Goal: Task Accomplishment & Management: Complete application form

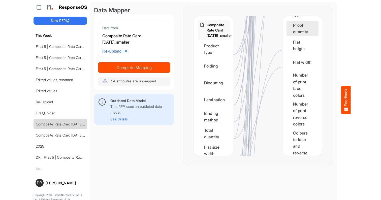
scroll to position [818, 0]
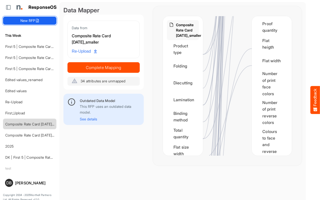
click at [31, 21] on button "New RFP" at bounding box center [29, 21] width 53 height 8
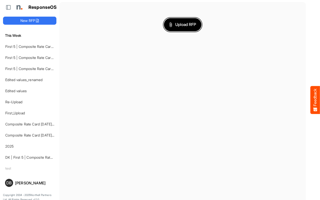
click at [194, 28] on button "Upload RFP" at bounding box center [183, 24] width 38 height 13
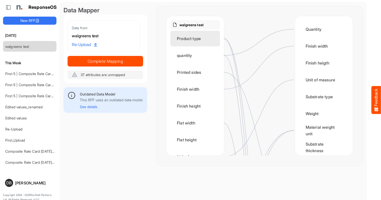
click at [199, 42] on div "Product type" at bounding box center [195, 39] width 50 height 16
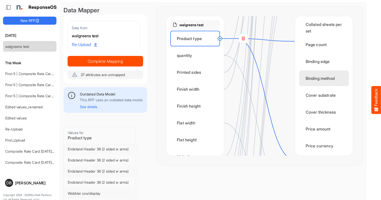
scroll to position [533, 0]
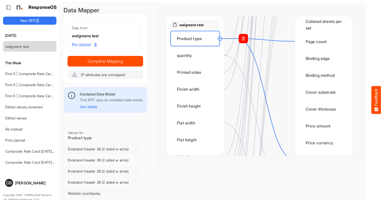
click at [246, 36] on rect at bounding box center [243, 38] width 9 height 9
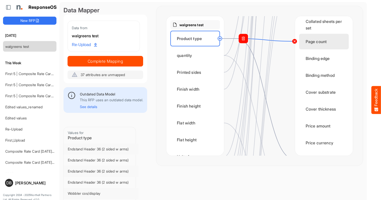
click at [294, 41] on circle at bounding box center [295, 41] width 6 height 6
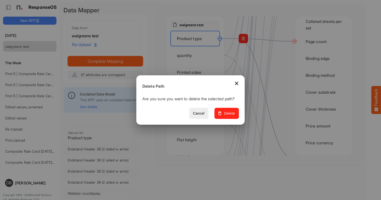
click at [227, 114] on span "Delete" at bounding box center [226, 113] width 17 height 6
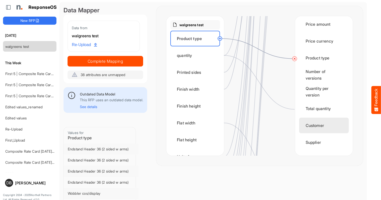
scroll to position [633, 0]
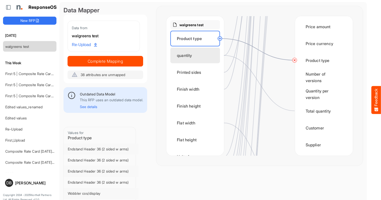
click at [200, 53] on div "quantity" at bounding box center [195, 56] width 50 height 16
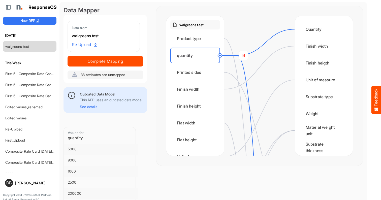
scroll to position [0, 0]
click at [199, 73] on div "Printed sides" at bounding box center [195, 73] width 50 height 16
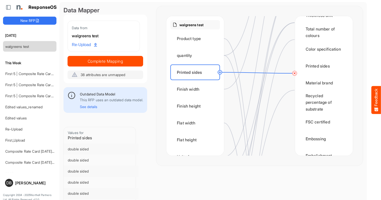
scroll to position [142, 0]
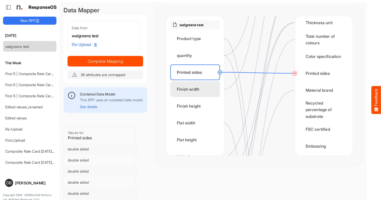
click at [193, 86] on div "Finish width" at bounding box center [195, 89] width 50 height 16
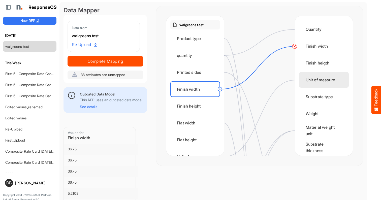
scroll to position [0, 0]
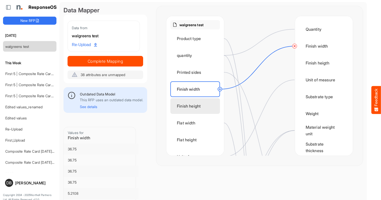
click at [190, 104] on div "Finish height" at bounding box center [195, 106] width 50 height 16
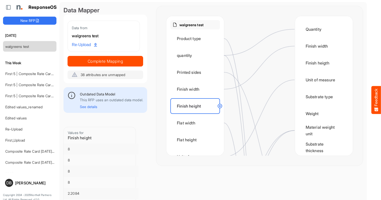
click at [220, 106] on circle at bounding box center [220, 106] width 6 height 6
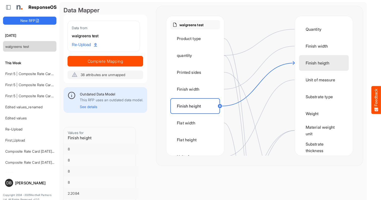
click at [306, 65] on div "Finish heigth" at bounding box center [324, 63] width 50 height 16
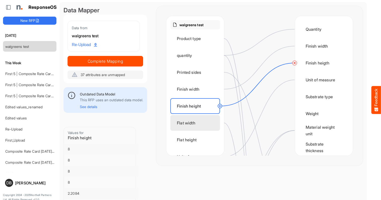
click at [207, 122] on div "Flat width" at bounding box center [195, 123] width 50 height 16
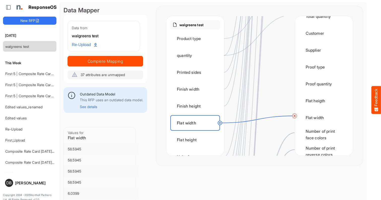
scroll to position [729, 0]
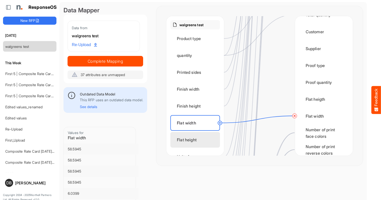
click at [201, 140] on div "Flat height" at bounding box center [195, 140] width 50 height 16
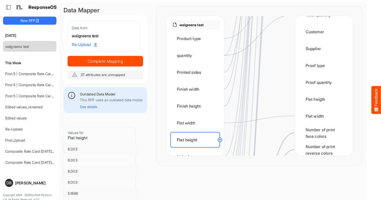
click at [222, 140] on circle at bounding box center [220, 140] width 6 height 6
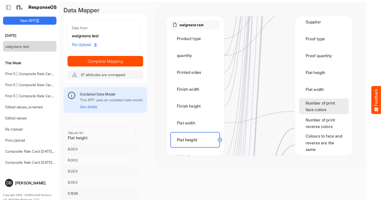
scroll to position [761, 0]
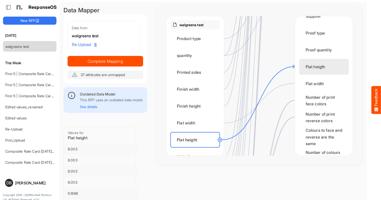
click at [303, 64] on div "Flat heigth" at bounding box center [324, 67] width 50 height 16
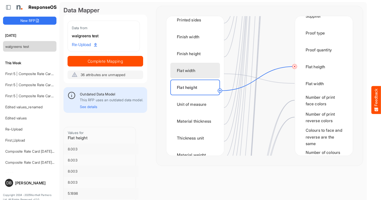
scroll to position [54, 0]
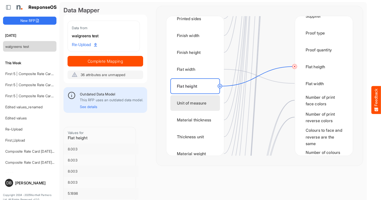
click at [205, 102] on div "Unit of measure" at bounding box center [195, 103] width 50 height 16
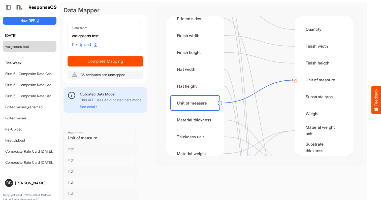
scroll to position [0, 0]
click at [199, 120] on div "Material thickness" at bounding box center [195, 120] width 50 height 16
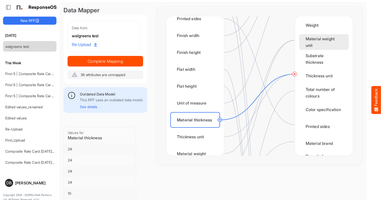
scroll to position [83, 0]
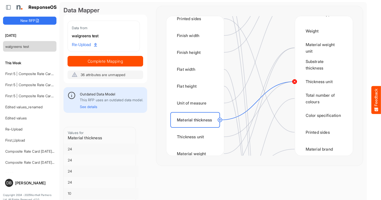
click at [295, 81] on circle at bounding box center [295, 82] width 6 height 6
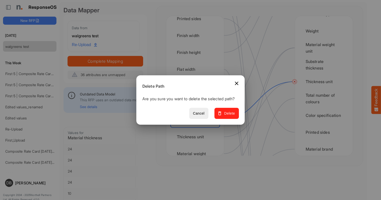
click at [233, 117] on span "Delete" at bounding box center [226, 113] width 17 height 6
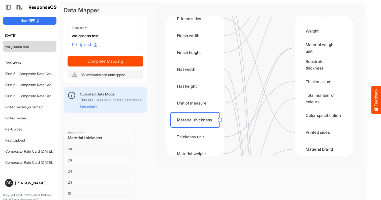
click at [220, 120] on circle at bounding box center [220, 120] width 6 height 6
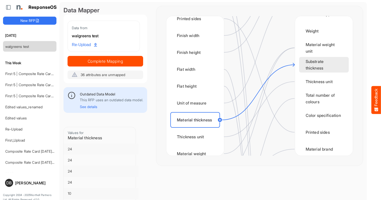
click at [299, 65] on div "Quantity Finish width Finish heigth Unit of measure Substrate type Weight Mater…" at bounding box center [324, 86] width 58 height 140
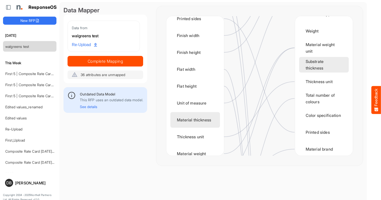
click at [201, 119] on div "Material thickness" at bounding box center [195, 120] width 50 height 16
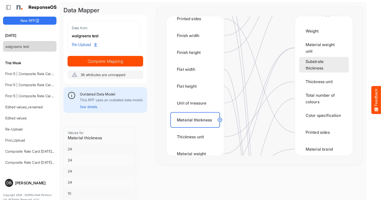
click at [221, 121] on circle at bounding box center [220, 120] width 6 height 6
click at [310, 67] on div "Substrate thickness" at bounding box center [324, 65] width 50 height 16
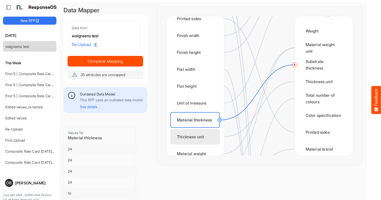
click at [201, 138] on div "Thickness unit" at bounding box center [195, 137] width 50 height 16
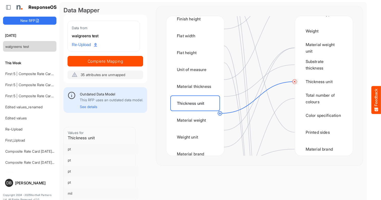
scroll to position [93, 0]
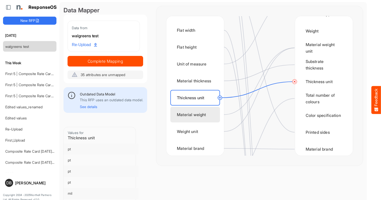
click at [206, 118] on div "Material weight" at bounding box center [195, 115] width 50 height 16
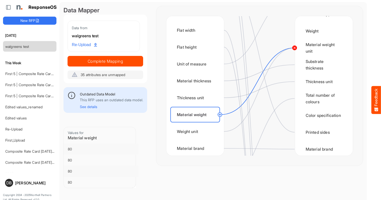
click at [295, 47] on circle at bounding box center [295, 48] width 6 height 6
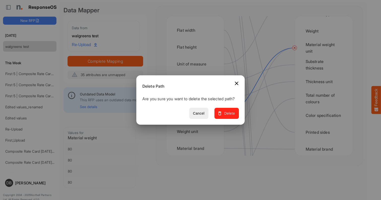
click at [235, 114] on span "Delete" at bounding box center [226, 113] width 17 height 6
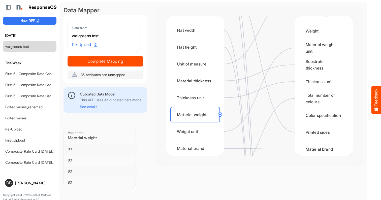
click at [220, 115] on circle at bounding box center [220, 115] width 6 height 6
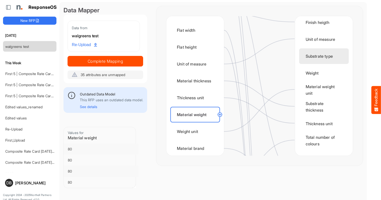
scroll to position [41, 0]
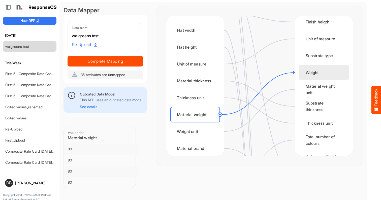
click at [312, 72] on div "Weight" at bounding box center [324, 73] width 50 height 16
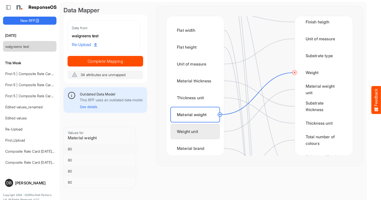
click at [208, 131] on div "Weight unit" at bounding box center [195, 132] width 50 height 16
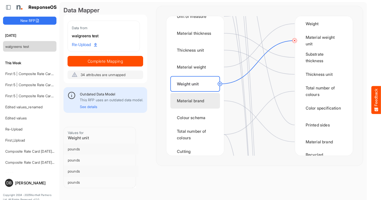
scroll to position [140, 0]
click at [203, 103] on div "Material brand" at bounding box center [195, 101] width 50 height 16
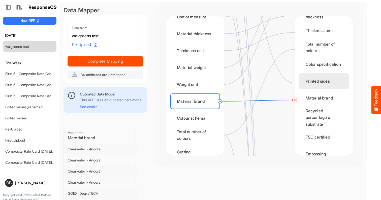
scroll to position [135, 0]
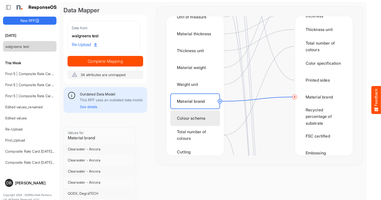
click at [207, 120] on div "Colour schema" at bounding box center [195, 118] width 50 height 16
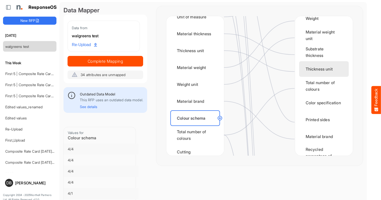
scroll to position [96, 0]
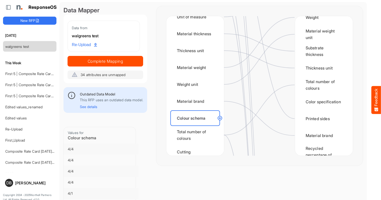
click at [221, 117] on circle at bounding box center [220, 118] width 6 height 6
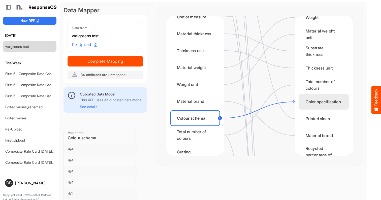
click at [314, 103] on div "Color specification" at bounding box center [324, 102] width 50 height 16
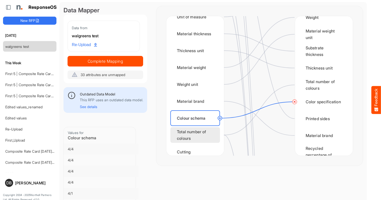
click at [198, 135] on div "Total number of colours" at bounding box center [195, 135] width 50 height 16
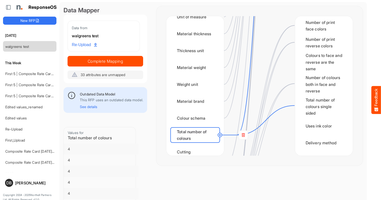
scroll to position [836, 0]
click at [246, 135] on rect at bounding box center [243, 135] width 9 height 9
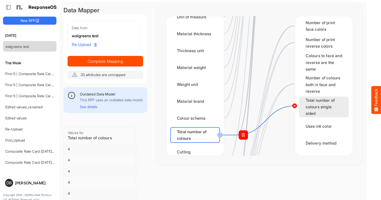
click at [296, 103] on circle at bounding box center [295, 106] width 6 height 6
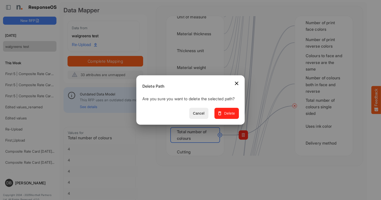
click at [231, 114] on span "Delete" at bounding box center [226, 113] width 17 height 6
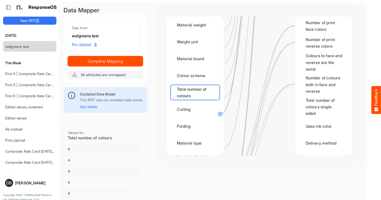
scroll to position [186, 0]
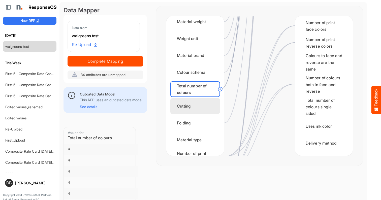
click at [203, 106] on div "Cutting" at bounding box center [195, 106] width 50 height 16
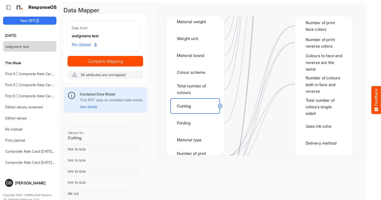
click at [219, 107] on circle at bounding box center [220, 106] width 6 height 6
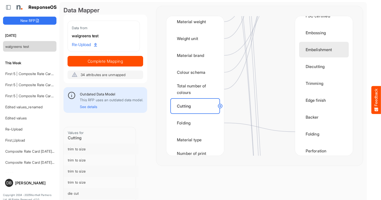
scroll to position [257, 0]
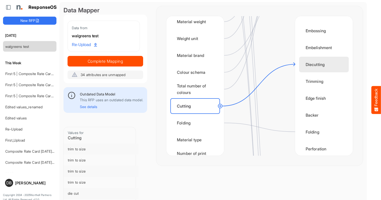
click at [317, 64] on div "Diecutting" at bounding box center [324, 65] width 50 height 16
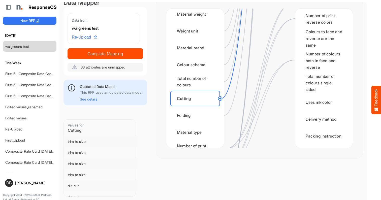
scroll to position [13, 0]
click at [199, 110] on div "Folding" at bounding box center [195, 116] width 50 height 16
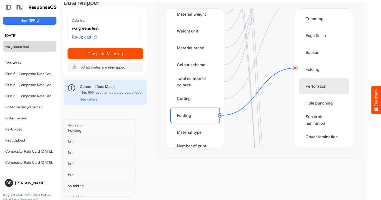
scroll to position [312, 0]
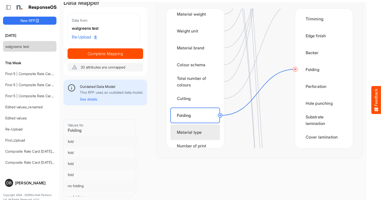
click at [199, 130] on div "Material type" at bounding box center [195, 132] width 50 height 16
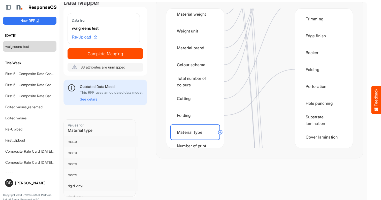
click at [221, 129] on circle at bounding box center [220, 132] width 6 height 6
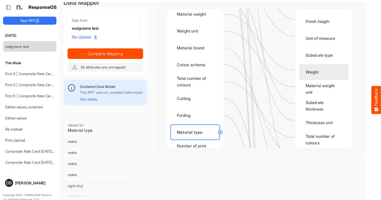
scroll to position [38, 0]
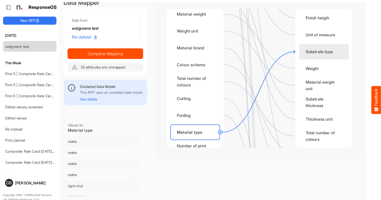
click at [312, 47] on div "Substrate type" at bounding box center [324, 52] width 50 height 16
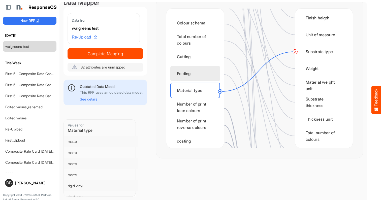
scroll to position [228, 0]
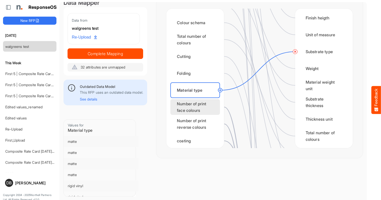
click at [204, 104] on div "Number of print face colours" at bounding box center [195, 107] width 50 height 16
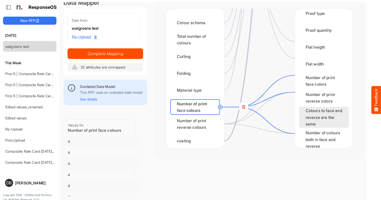
scroll to position [780, 0]
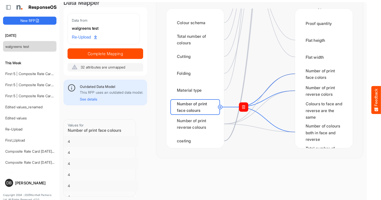
click at [244, 103] on rect at bounding box center [243, 107] width 9 height 9
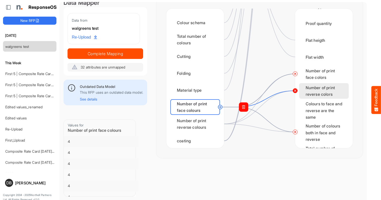
click at [294, 88] on circle at bounding box center [295, 91] width 6 height 6
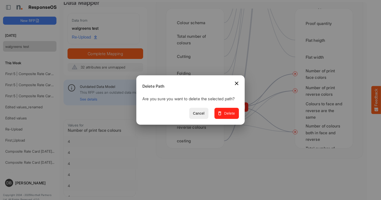
click at [234, 116] on span "Delete" at bounding box center [226, 113] width 17 height 6
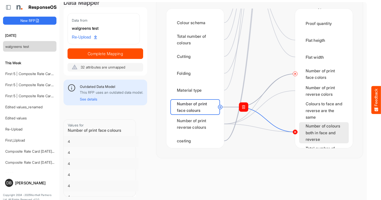
click at [294, 129] on circle at bounding box center [295, 132] width 6 height 6
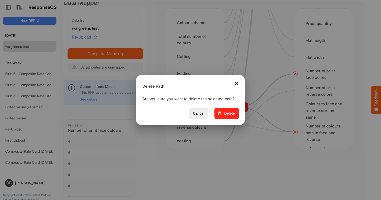
click at [226, 117] on span "Delete" at bounding box center [226, 113] width 17 height 6
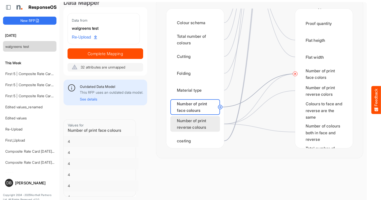
click at [198, 117] on div "Number of print reverse colours" at bounding box center [195, 124] width 50 height 16
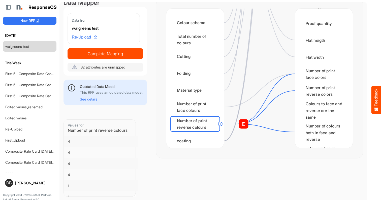
click at [242, 119] on rect at bounding box center [243, 123] width 9 height 9
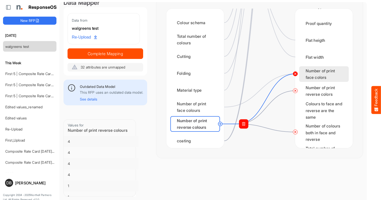
click at [295, 71] on circle at bounding box center [295, 74] width 6 height 6
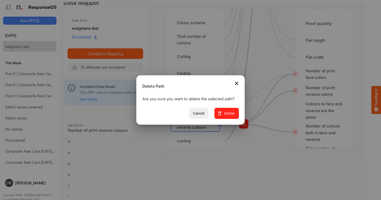
click at [235, 116] on span "Delete" at bounding box center [226, 113] width 17 height 6
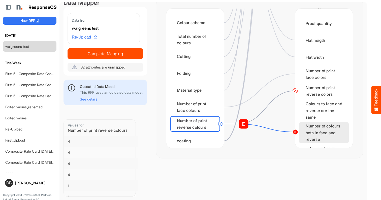
click at [295, 129] on circle at bounding box center [295, 132] width 6 height 6
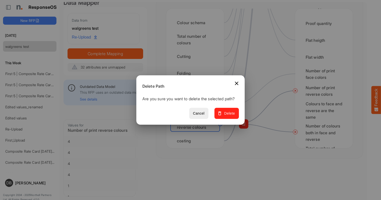
click at [233, 117] on span "Delete" at bounding box center [226, 113] width 17 height 6
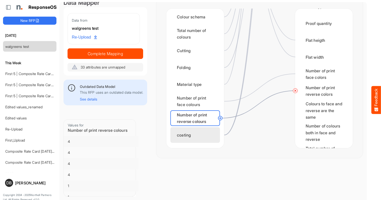
scroll to position [234, 0]
click at [203, 129] on div "coating" at bounding box center [195, 135] width 50 height 16
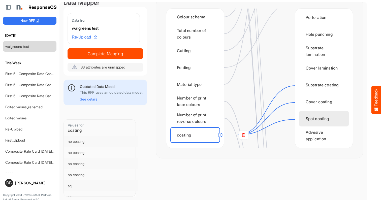
scroll to position [380, 0]
click at [320, 116] on div "Spot coating" at bounding box center [324, 120] width 50 height 16
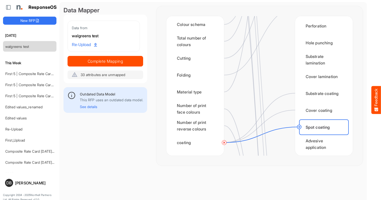
click at [300, 128] on circle at bounding box center [299, 127] width 6 height 6
click at [225, 142] on circle at bounding box center [224, 143] width 6 height 6
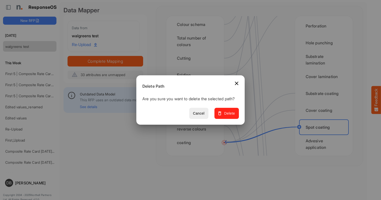
click at [227, 117] on span "Delete" at bounding box center [226, 113] width 17 height 6
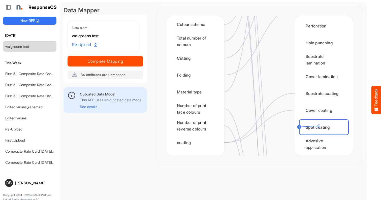
click at [317, 126] on div "Spot coating" at bounding box center [324, 127] width 50 height 16
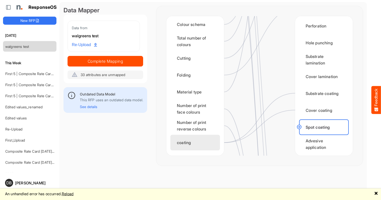
click at [195, 142] on div "coating" at bounding box center [195, 143] width 50 height 16
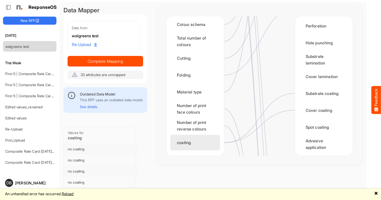
click at [199, 142] on div "coating" at bounding box center [195, 143] width 50 height 16
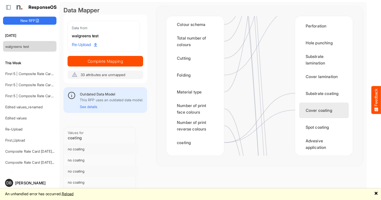
click at [316, 115] on div "Cover coating" at bounding box center [324, 111] width 50 height 16
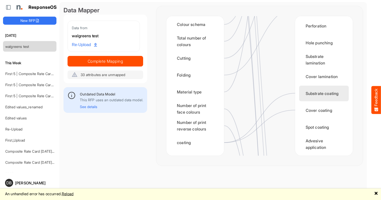
click at [309, 97] on div "Substrate coating" at bounding box center [324, 94] width 50 height 16
click at [281, 111] on icon at bounding box center [259, 126] width 71 height 33
click at [74, 194] on link "Reload" at bounding box center [68, 194] width 12 height 5
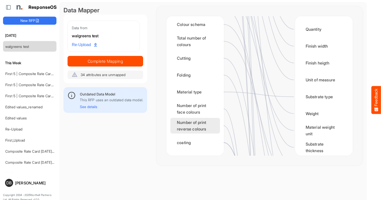
scroll to position [234, 0]
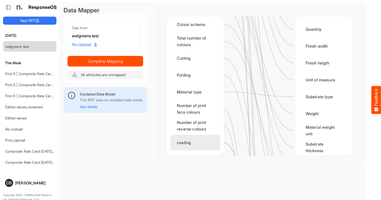
click at [207, 140] on div "coating" at bounding box center [195, 143] width 50 height 16
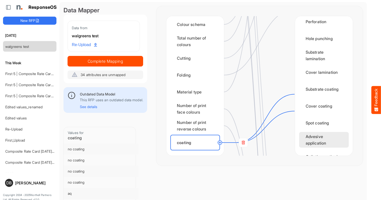
scroll to position [378, 0]
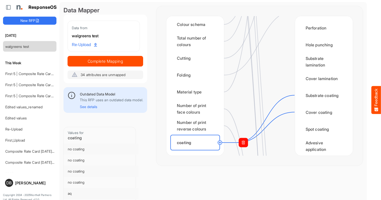
click at [243, 144] on rect at bounding box center [243, 142] width 9 height 9
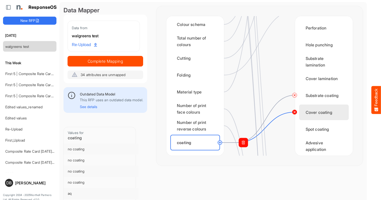
click at [294, 111] on circle at bounding box center [295, 112] width 6 height 6
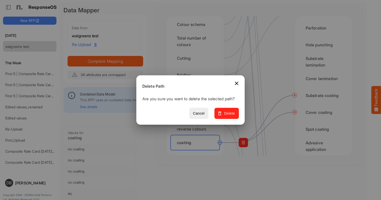
click at [228, 116] on span "Delete" at bounding box center [226, 113] width 17 height 6
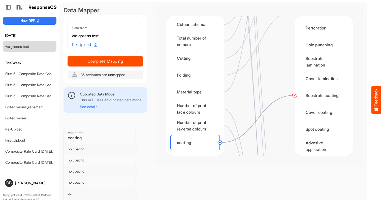
click at [286, 126] on div at bounding box center [259, 86] width 71 height 140
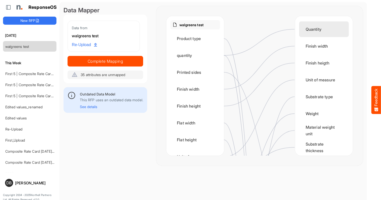
scroll to position [0, 0]
click at [316, 29] on div "Quantity" at bounding box center [324, 29] width 50 height 16
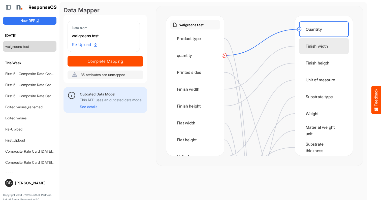
click at [320, 45] on div "Finish width" at bounding box center [324, 46] width 50 height 16
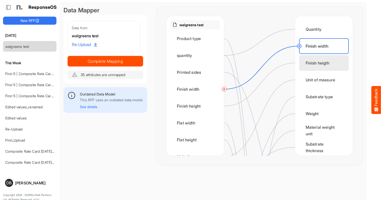
click at [320, 66] on div "Finish heigth" at bounding box center [324, 63] width 50 height 16
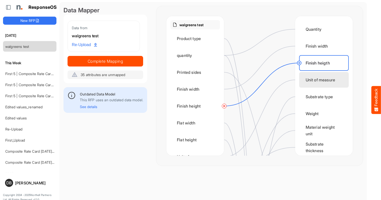
click at [319, 83] on div "Unit of measure" at bounding box center [324, 80] width 50 height 16
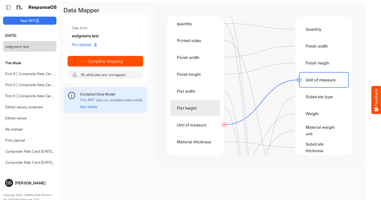
scroll to position [32, 0]
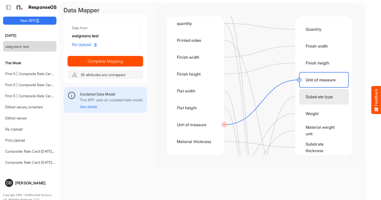
click at [322, 96] on div "Substrate type" at bounding box center [324, 97] width 50 height 16
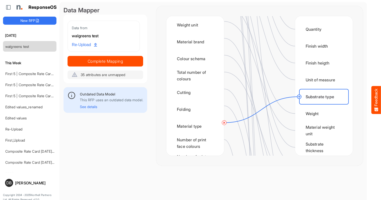
scroll to position [209, 0]
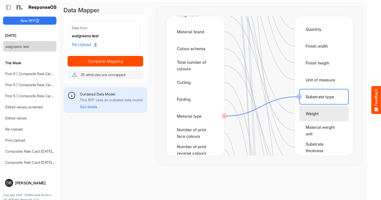
click at [314, 113] on div "Weight" at bounding box center [324, 114] width 50 height 16
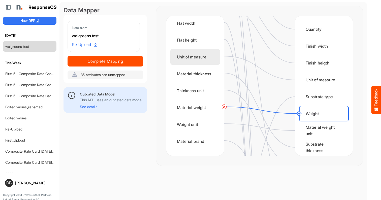
scroll to position [101, 0]
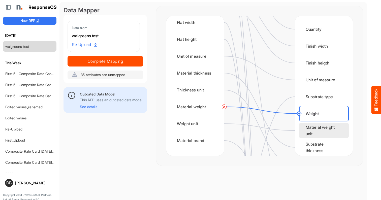
click at [323, 134] on div "Material weight unit" at bounding box center [324, 131] width 50 height 16
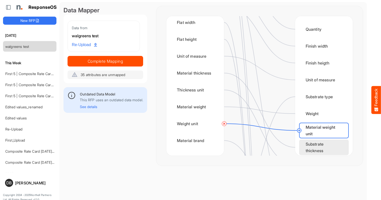
click at [315, 145] on div "Substrate thickness" at bounding box center [324, 148] width 50 height 16
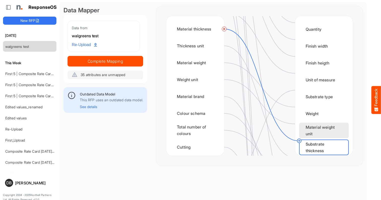
scroll to position [42, 0]
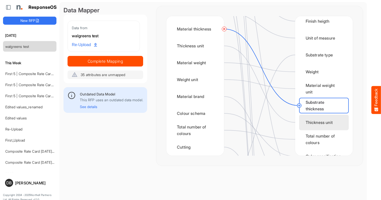
click at [318, 123] on div "Thickness unit" at bounding box center [324, 123] width 50 height 16
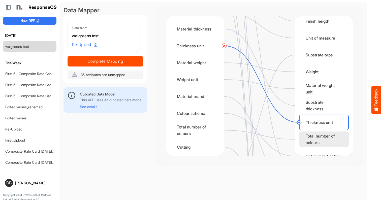
click at [323, 136] on div "Total number of colours" at bounding box center [324, 140] width 50 height 16
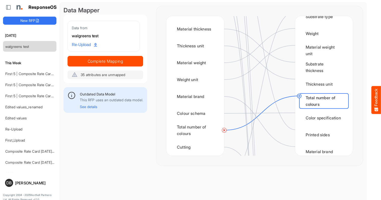
scroll to position [85, 0]
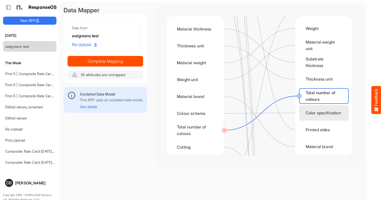
click at [319, 115] on div "Color specification" at bounding box center [324, 113] width 50 height 16
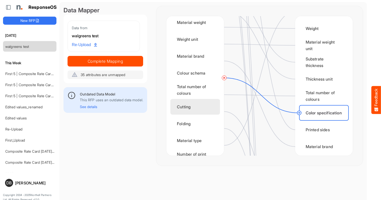
scroll to position [192, 0]
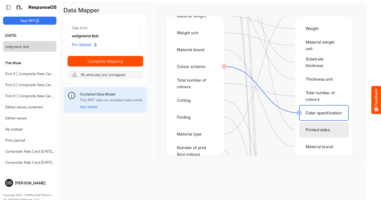
click at [316, 130] on div "Printed sides" at bounding box center [324, 130] width 50 height 16
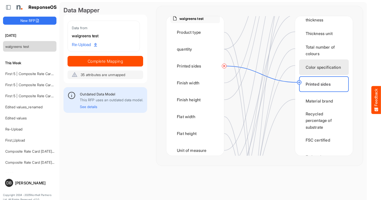
scroll to position [133, 0]
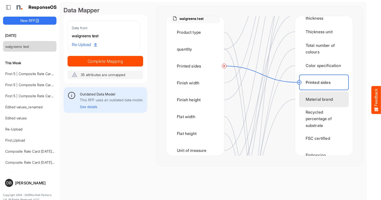
click at [322, 103] on div "Material brand" at bounding box center [324, 99] width 50 height 16
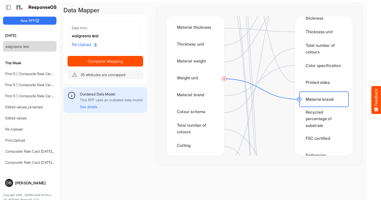
scroll to position [174, 0]
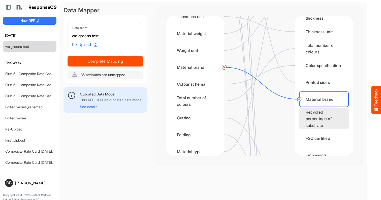
click at [322, 117] on div "Recycled percentage of substrate" at bounding box center [324, 118] width 50 height 21
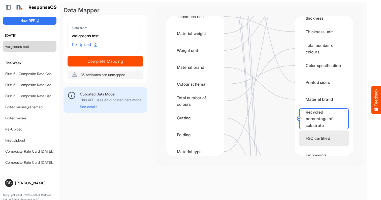
click at [324, 143] on div "FSC certified" at bounding box center [324, 139] width 50 height 16
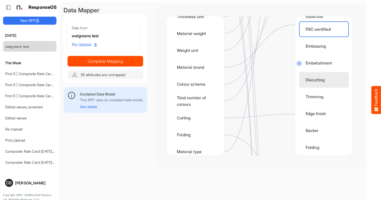
scroll to position [243, 0]
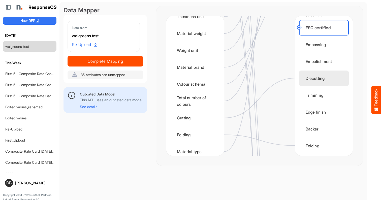
click at [324, 80] on div "Diecutting" at bounding box center [324, 79] width 50 height 16
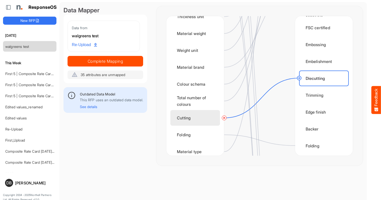
click at [202, 115] on div "Cutting" at bounding box center [195, 118] width 50 height 16
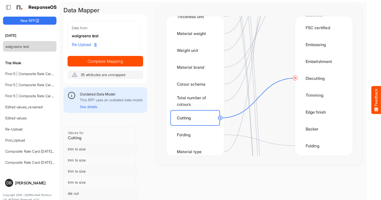
click at [220, 118] on circle at bounding box center [220, 118] width 6 height 6
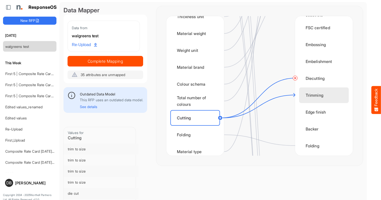
click at [307, 93] on div "Trimming" at bounding box center [324, 95] width 50 height 16
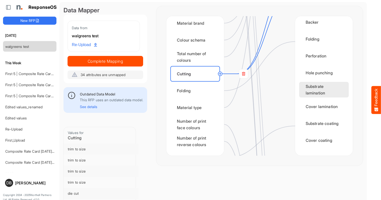
scroll to position [352, 0]
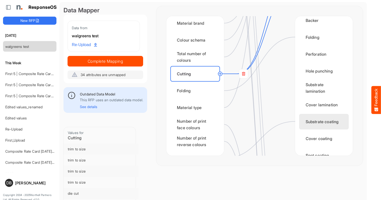
click at [322, 120] on div "Substrate coating" at bounding box center [324, 122] width 50 height 16
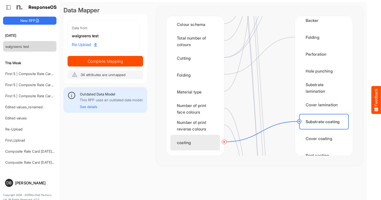
scroll to position [234, 0]
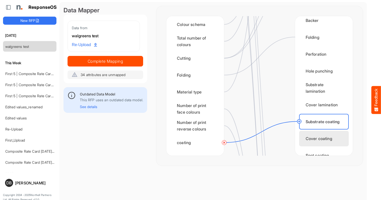
click at [316, 140] on div "Cover coating" at bounding box center [324, 139] width 50 height 16
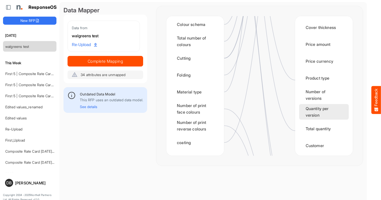
scroll to position [616, 0]
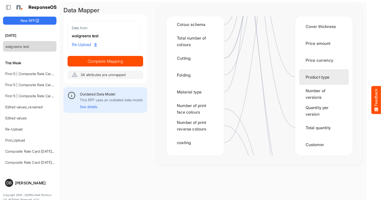
click at [325, 79] on div "Product type" at bounding box center [324, 77] width 50 height 16
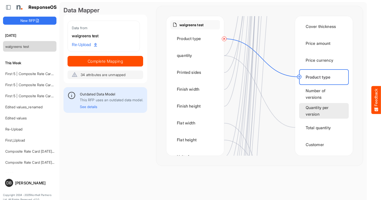
scroll to position [0, 0]
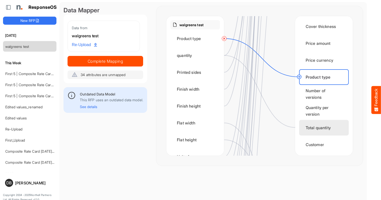
click at [333, 130] on div "Total quantity" at bounding box center [324, 128] width 50 height 16
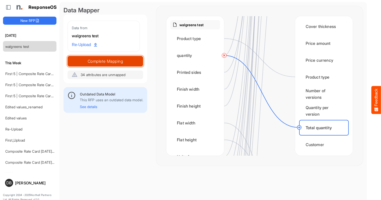
click at [113, 58] on span "Complete Mapping" at bounding box center [105, 61] width 75 height 7
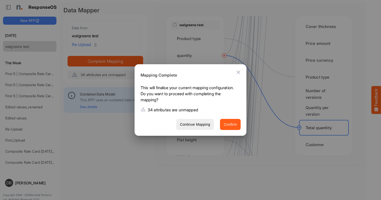
click at [231, 123] on span "Confirm" at bounding box center [230, 124] width 13 height 6
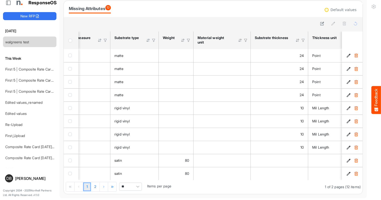
click at [135, 187] on span "Pagerdropdown" at bounding box center [138, 187] width 8 height 8
click at [136, 174] on li "All" at bounding box center [131, 178] width 22 height 8
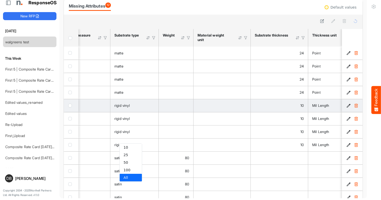
type input "***"
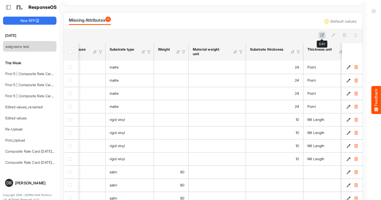
click at [324, 34] on icon at bounding box center [322, 35] width 4 height 4
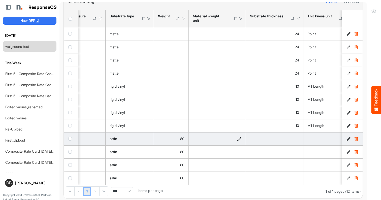
click at [241, 137] on icon "is template cell Column Header https://northell.com/ontologies/mapping-rules/ma…" at bounding box center [239, 139] width 4 height 4
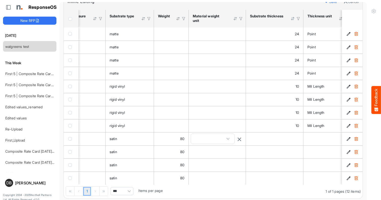
click at [214, 136] on span at bounding box center [212, 139] width 43 height 10
type input "*"
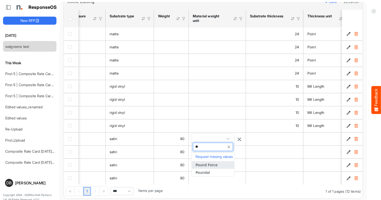
type input "*"
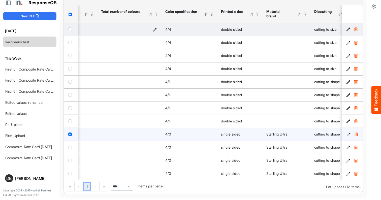
click at [141, 27] on div "is template cell Column Header https://northell.com/ontologies/mapping-rules/fe…" at bounding box center [129, 30] width 56 height 6
click at [155, 28] on icon "is template cell Column Header https://northell.com/ontologies/mapping-rules/fe…" at bounding box center [154, 29] width 4 height 4
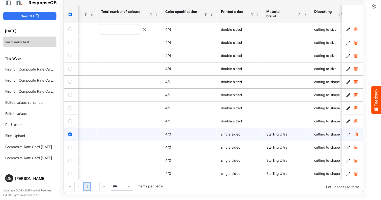
click at [124, 26] on input "number" at bounding box center [119, 29] width 40 height 10
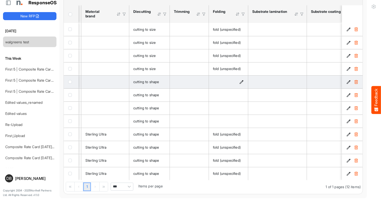
click at [243, 80] on icon "is template cell Column Header https://northell.com/ontologies/mapping-rules/ma…" at bounding box center [241, 82] width 4 height 4
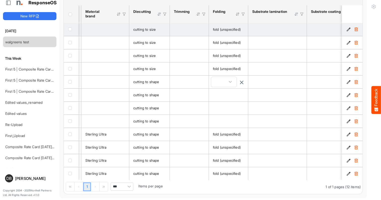
click at [228, 79] on span at bounding box center [231, 82] width 8 height 8
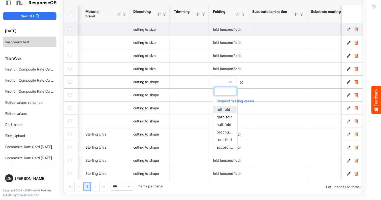
type input "*"
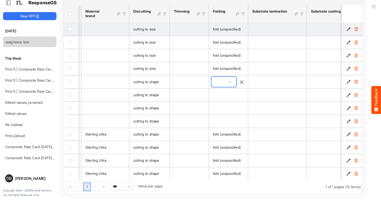
click at [229, 79] on span at bounding box center [230, 82] width 8 height 8
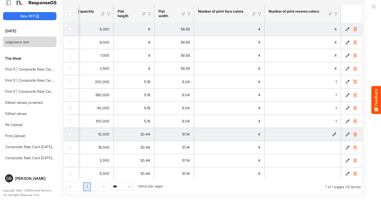
click at [335, 133] on icon "is template cell Column Header https://northell.com/ontologies/mapping-rules/fe…" at bounding box center [334, 134] width 4 height 4
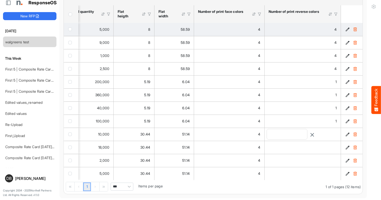
click at [298, 136] on input "number" at bounding box center [287, 134] width 40 height 10
click at [304, 133] on input "number" at bounding box center [287, 134] width 40 height 10
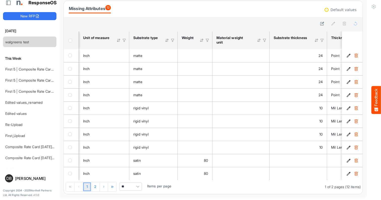
click at [137, 185] on span "Pagerdropdown" at bounding box center [138, 187] width 8 height 8
click at [134, 171] on li "100" at bounding box center [131, 170] width 22 height 8
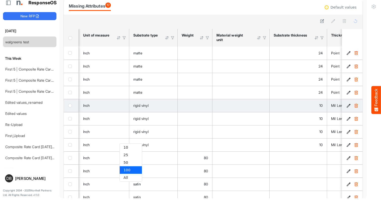
type input "***"
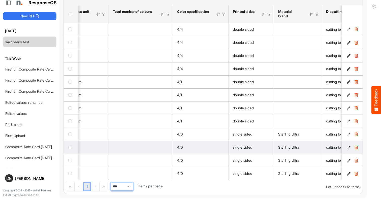
scroll to position [0, 493]
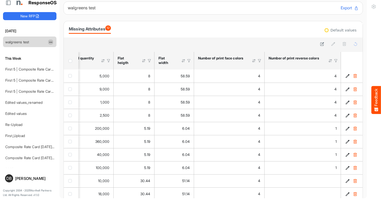
click at [51, 41] on span "dropdownbutton" at bounding box center [50, 43] width 3 height 4
click at [51, 26] on div "Today walgreens test This Week First 5 | Composite Rate Card May 15 First 5 | C…" at bounding box center [29, 96] width 53 height 144
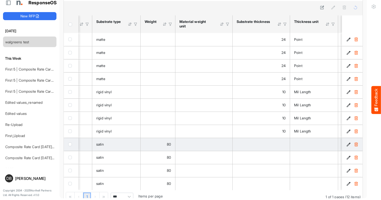
click at [212, 145] on div "is template cell Column Header https://northell.com/ontologies/mapping-rules/ma…" at bounding box center [203, 145] width 49 height 6
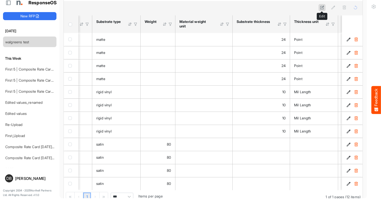
click at [323, 8] on icon at bounding box center [322, 7] width 4 height 4
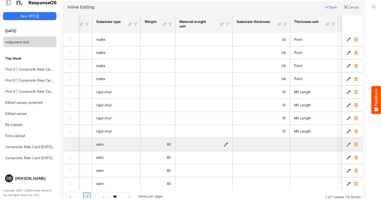
click at [228, 145] on icon "is template cell Column Header https://northell.com/ontologies/mapping-rules/ma…" at bounding box center [226, 144] width 4 height 4
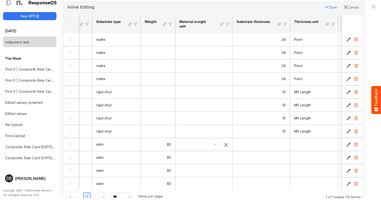
click at [207, 145] on span at bounding box center [199, 144] width 43 height 10
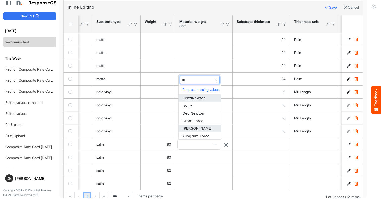
type input "***"
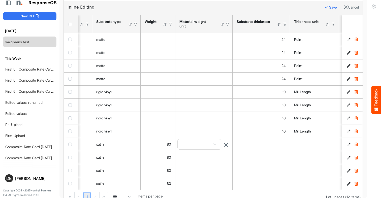
click at [215, 143] on span at bounding box center [215, 145] width 8 height 8
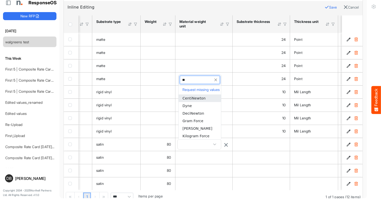
type input "***"
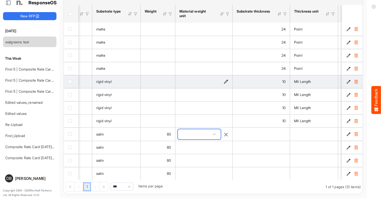
scroll to position [49, 0]
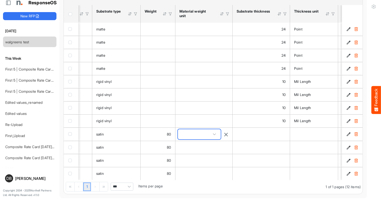
click at [215, 132] on span at bounding box center [215, 135] width 8 height 8
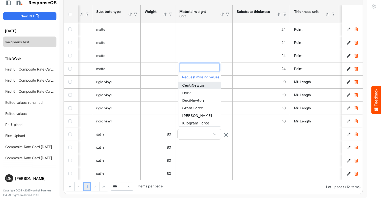
scroll to position [49, 0]
type input "***"
